Goal: Task Accomplishment & Management: Manage account settings

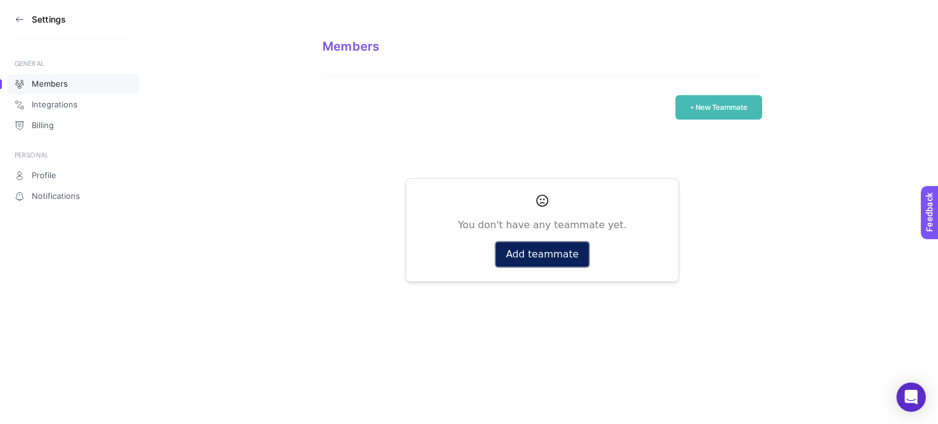
click at [530, 246] on button "Add teammate" at bounding box center [542, 254] width 92 height 24
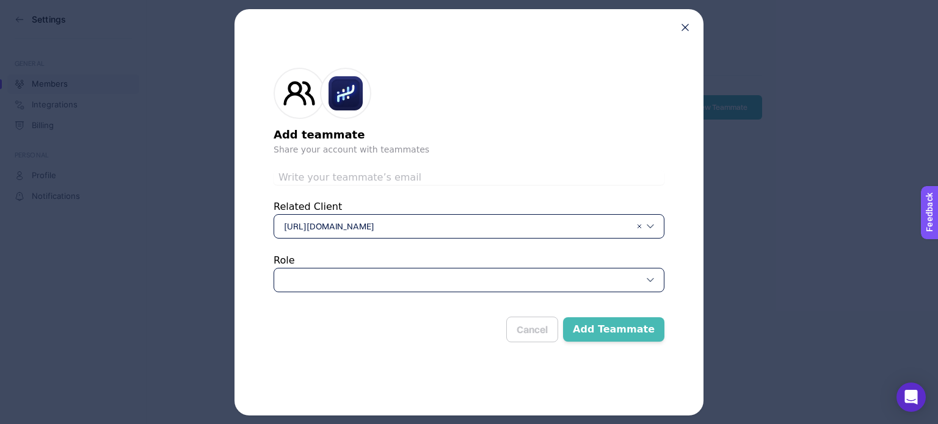
click at [384, 227] on span "[URL][DOMAIN_NAME]" at bounding box center [457, 226] width 347 height 12
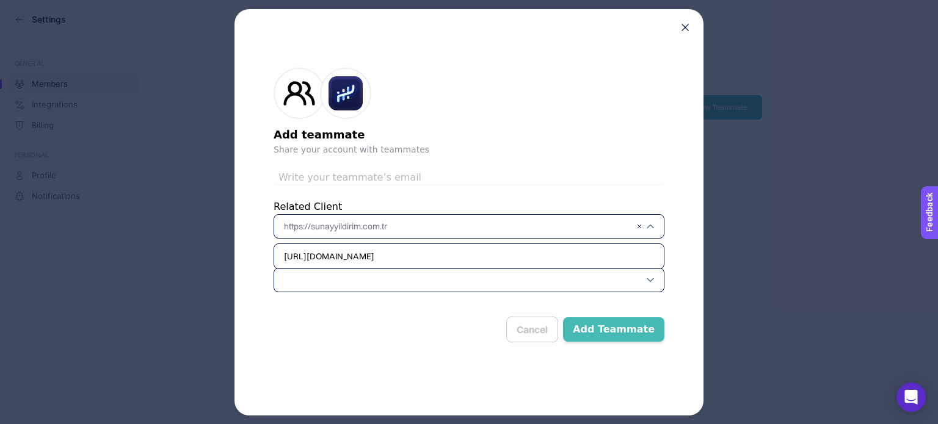
click at [339, 282] on div at bounding box center [469, 280] width 391 height 24
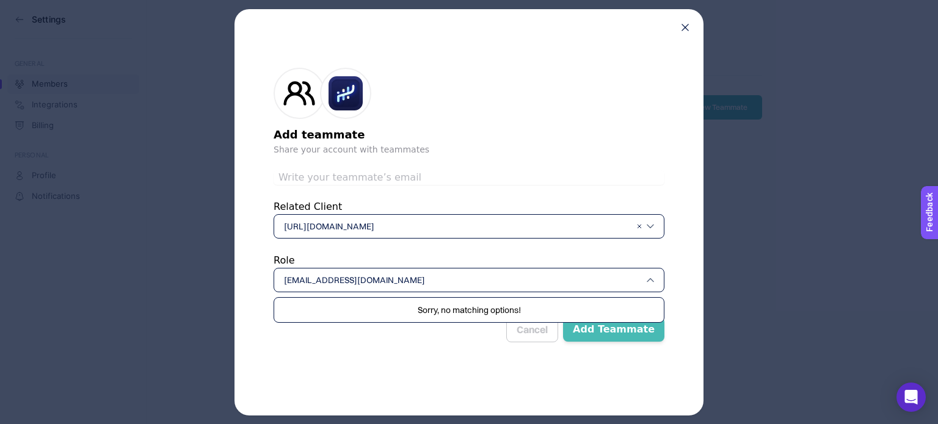
type input "[EMAIL_ADDRESS][DOMAIN_NAME]"
click at [395, 319] on div "Sorry, no matching options!" at bounding box center [469, 310] width 390 height 24
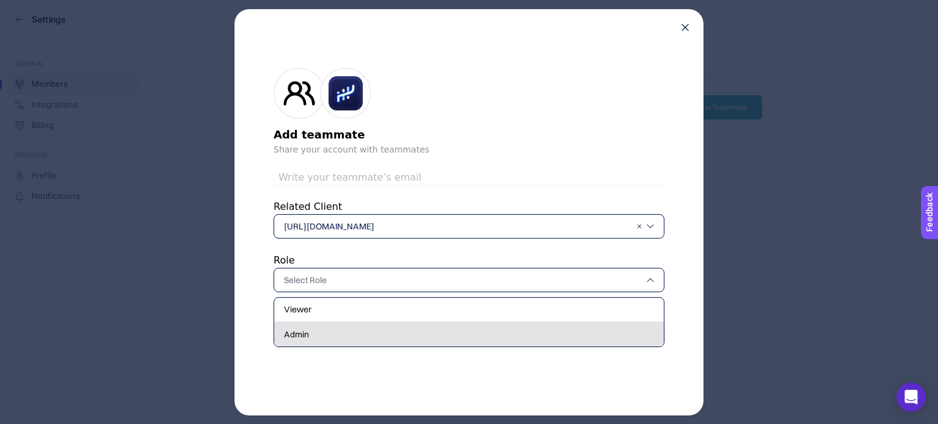
click at [384, 329] on div "Admin" at bounding box center [469, 334] width 390 height 24
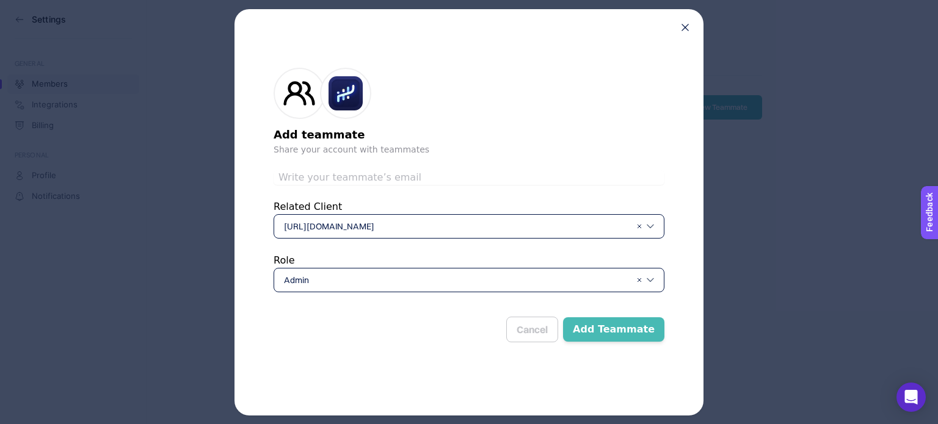
click at [522, 224] on span "[URL][DOMAIN_NAME]" at bounding box center [457, 226] width 347 height 12
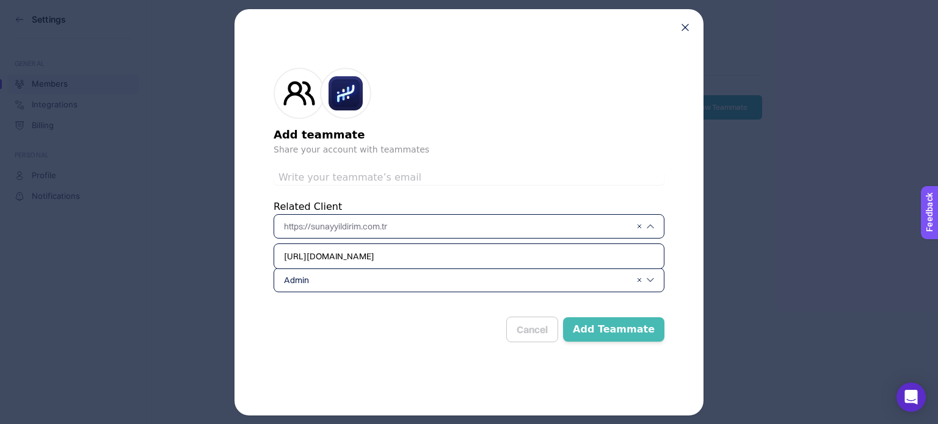
click at [504, 206] on div "Related Client [URL][DOMAIN_NAME]" at bounding box center [469, 219] width 391 height 39
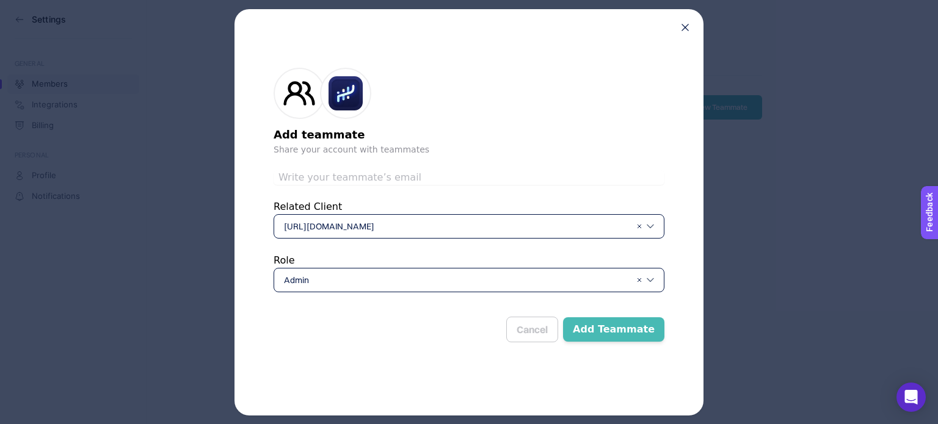
click at [452, 298] on form "Add teammate Share your account with teammates Related Client [URL][DOMAIN_NAME…" at bounding box center [469, 202] width 391 height 309
click at [456, 286] on div "Admin" at bounding box center [469, 280] width 391 height 24
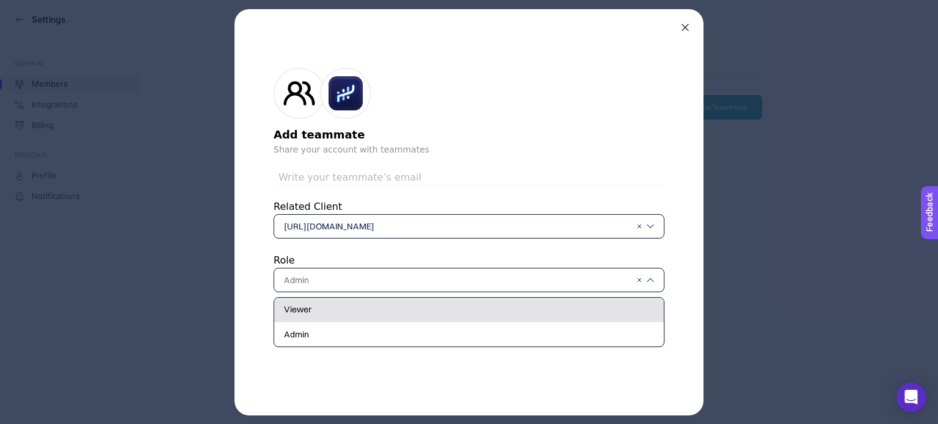
click at [450, 308] on div "Viewer" at bounding box center [469, 310] width 390 height 24
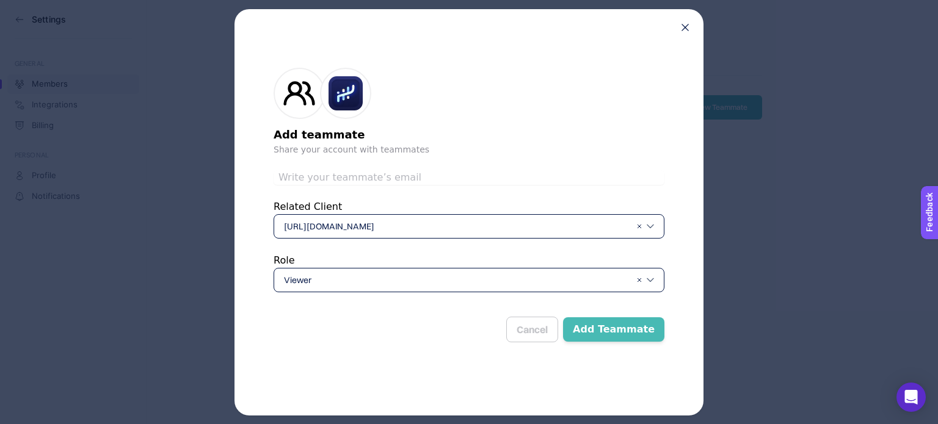
click at [601, 318] on button "Add Teammate" at bounding box center [613, 330] width 101 height 24
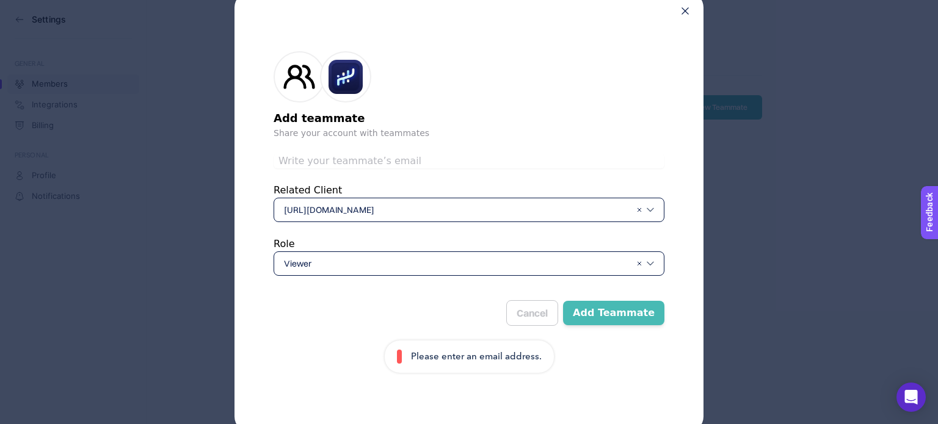
click at [424, 174] on form "Add teammate Share your account with teammates Related Client [URL][DOMAIN_NAME…" at bounding box center [469, 202] width 391 height 341
click at [423, 167] on input "text" at bounding box center [469, 161] width 391 height 15
paste input "[EMAIL_ADDRESS][DOMAIN_NAME]"
type input "[EMAIL_ADDRESS][DOMAIN_NAME]"
click at [628, 319] on button "Add Teammate" at bounding box center [613, 313] width 101 height 24
